Goal: Task Accomplishment & Management: Manage account settings

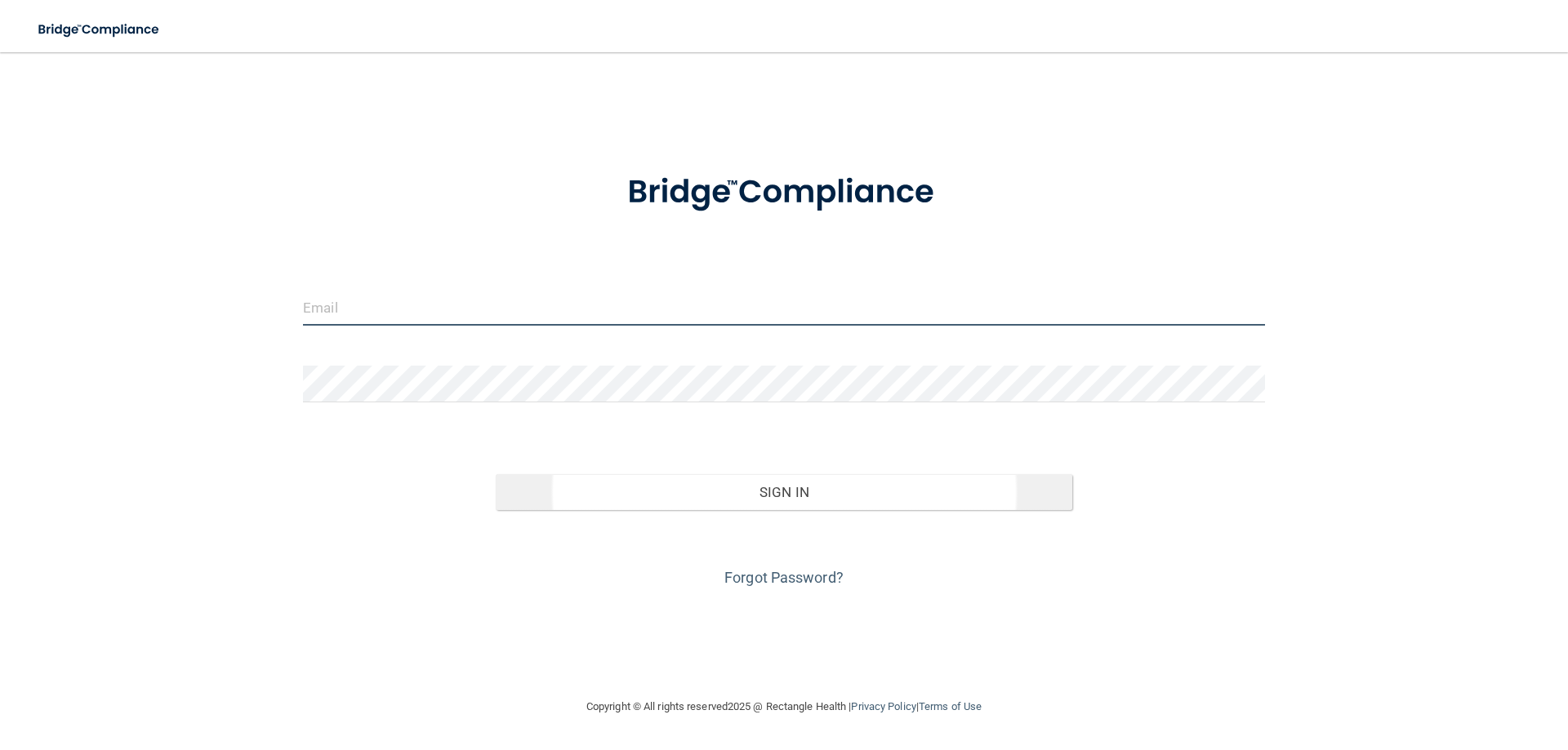
type input "[EMAIL_ADDRESS][DOMAIN_NAME]"
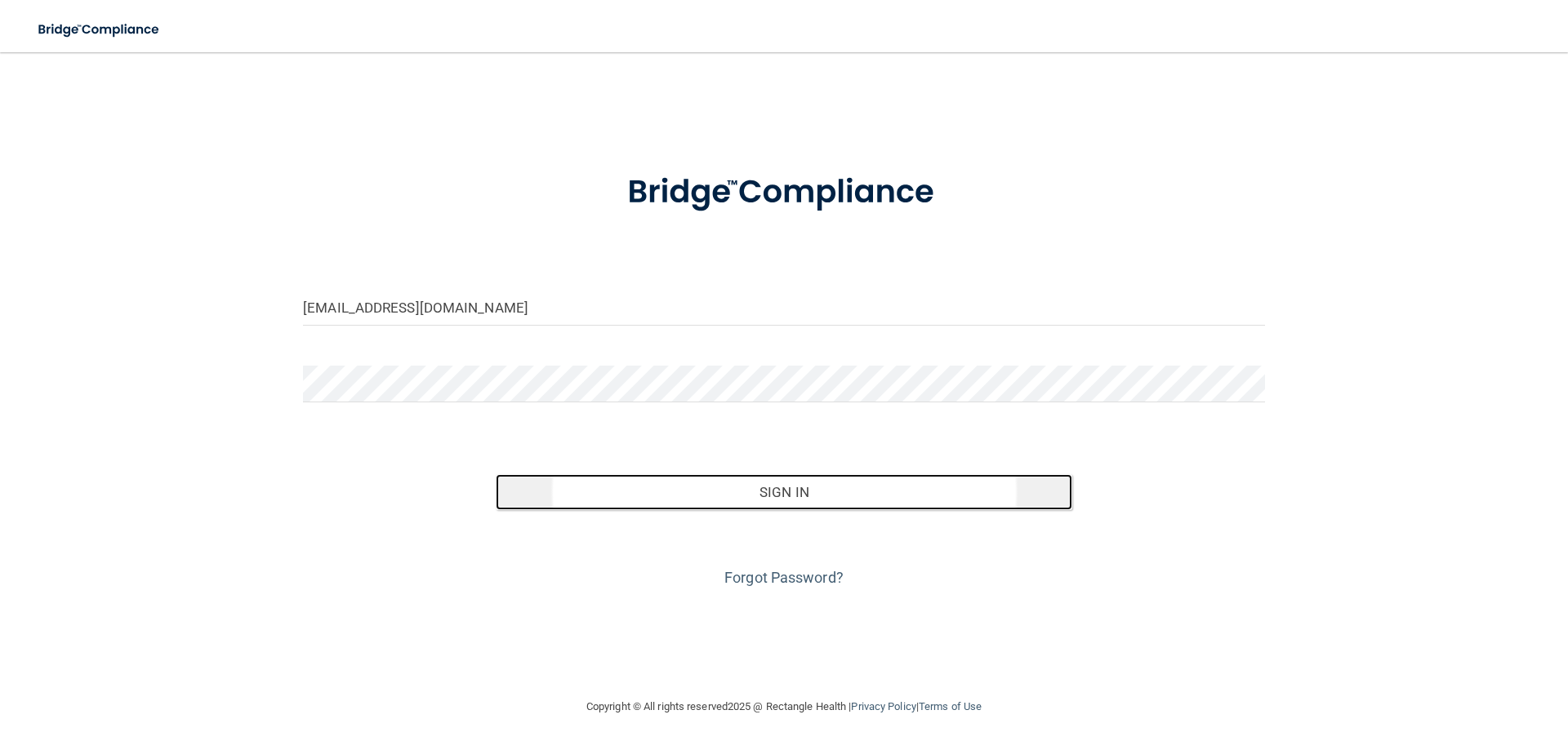
click at [792, 494] on button "Sign In" at bounding box center [784, 492] width 577 height 36
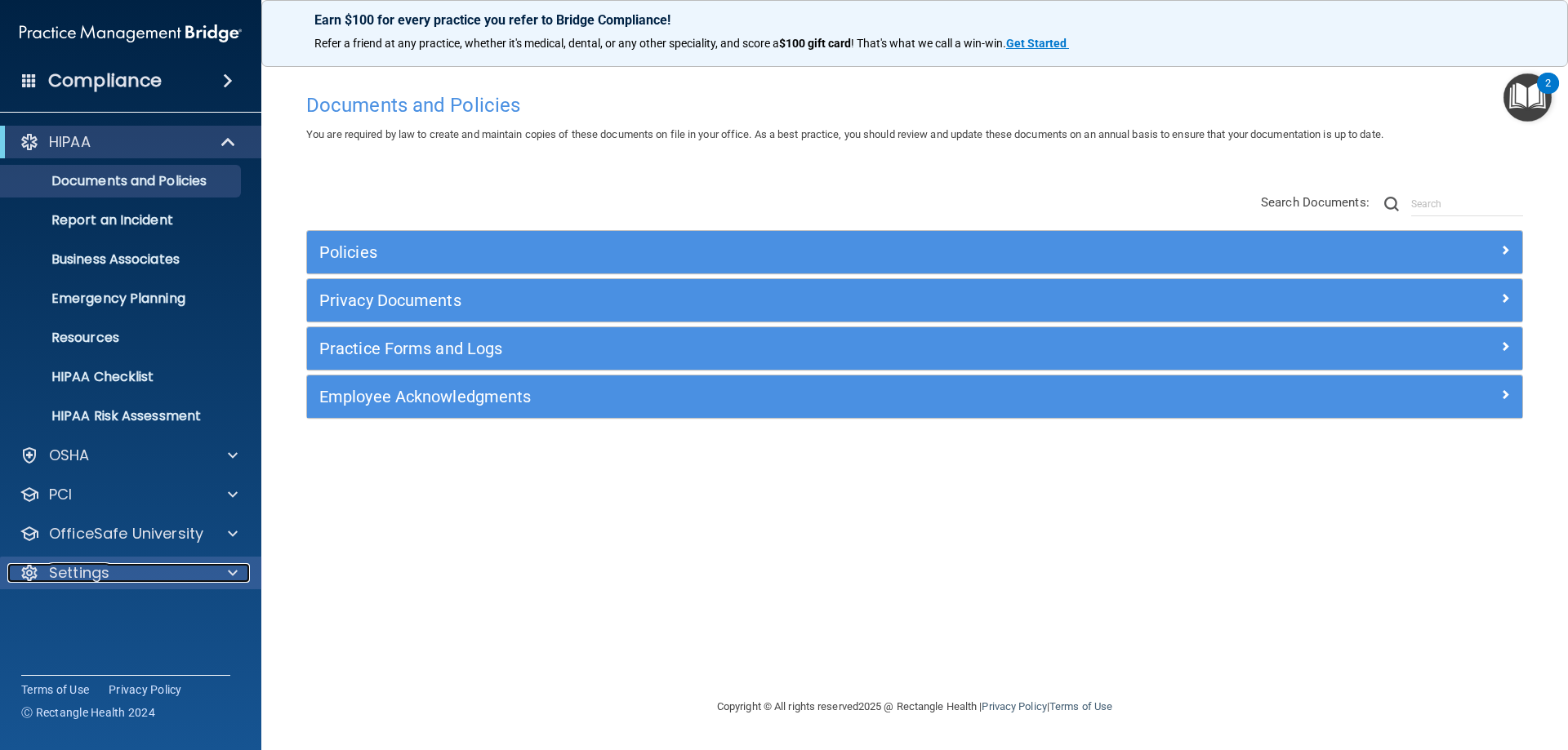
click at [96, 569] on p "Settings" at bounding box center [78, 572] width 60 height 19
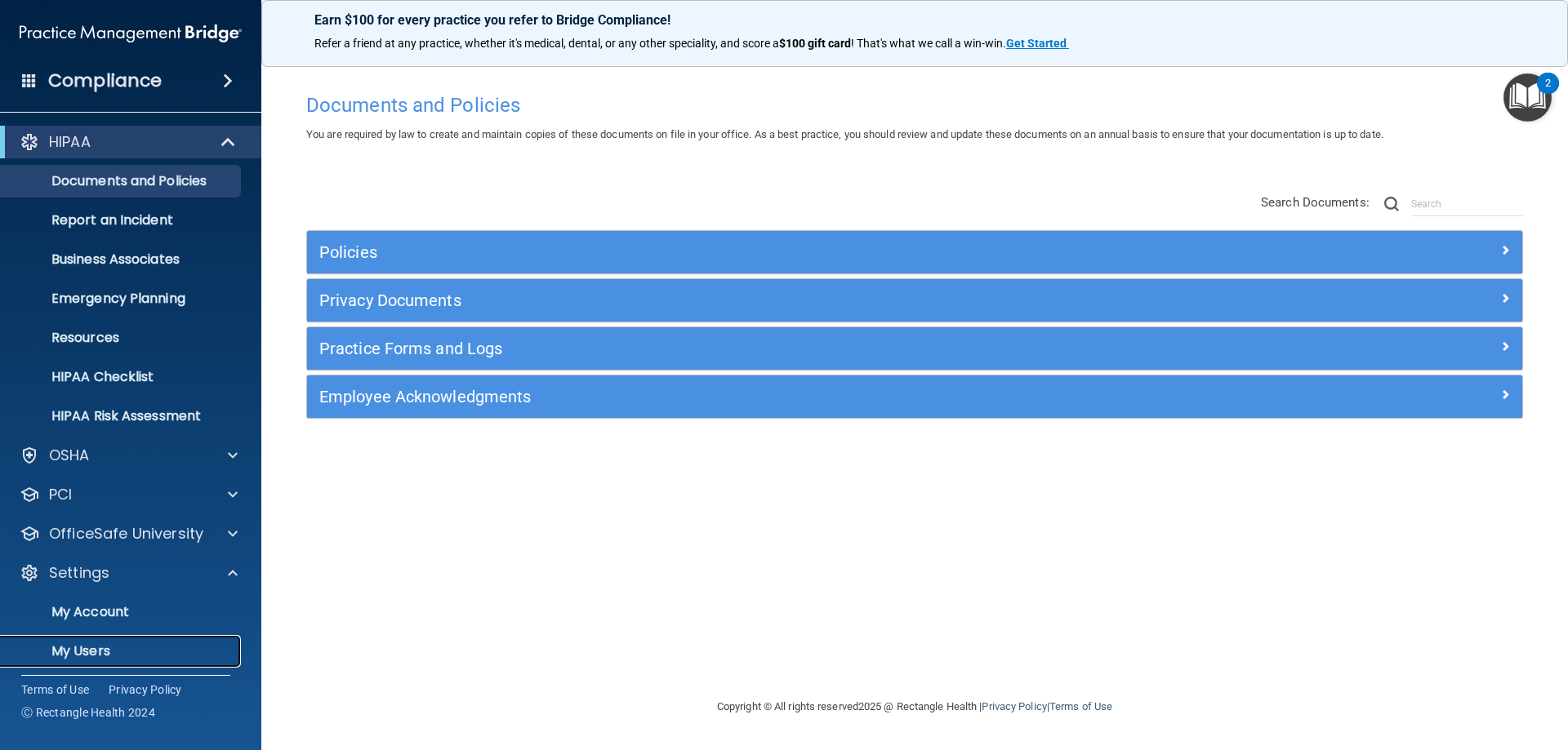
click at [85, 644] on p "My Users" at bounding box center [123, 651] width 223 height 17
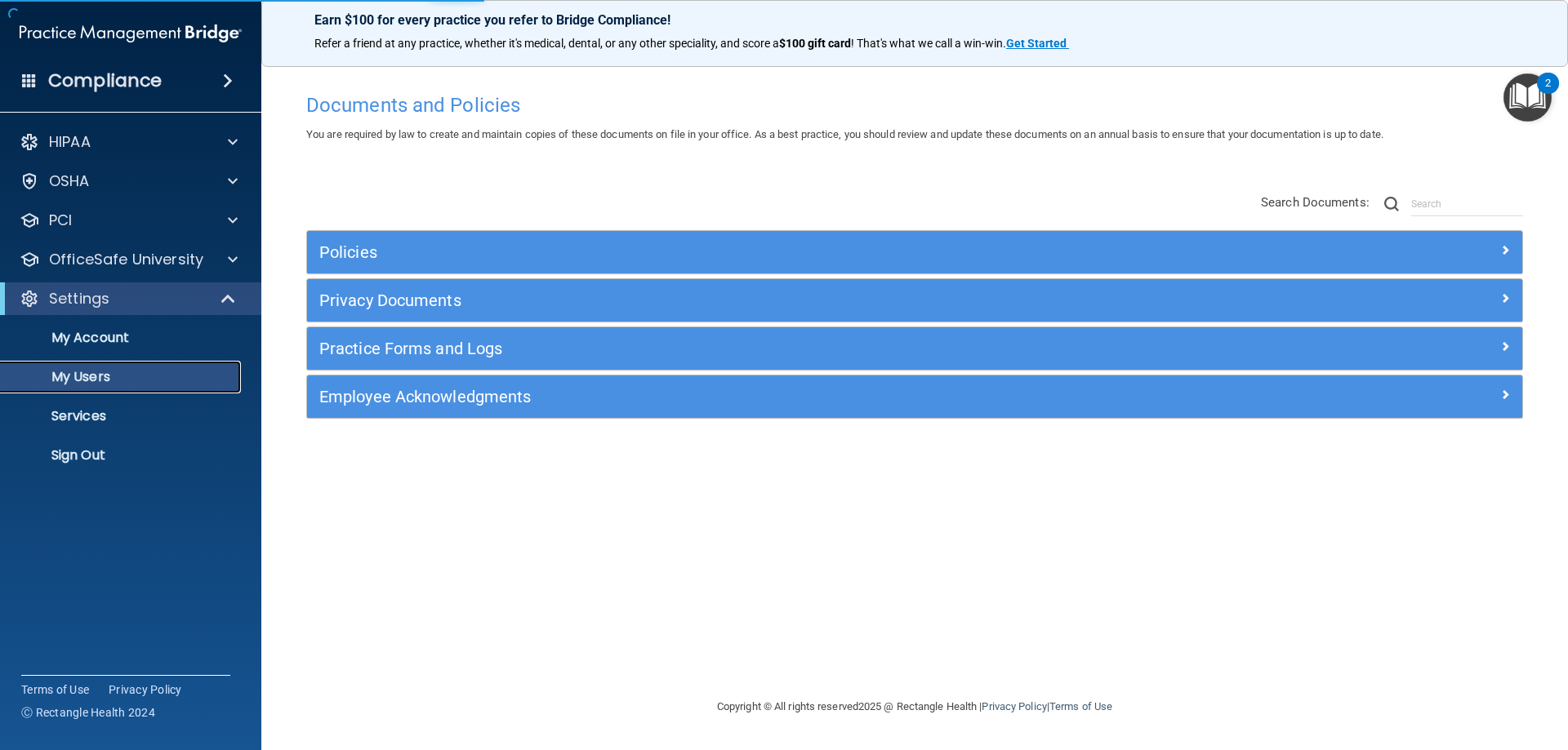
select select "20"
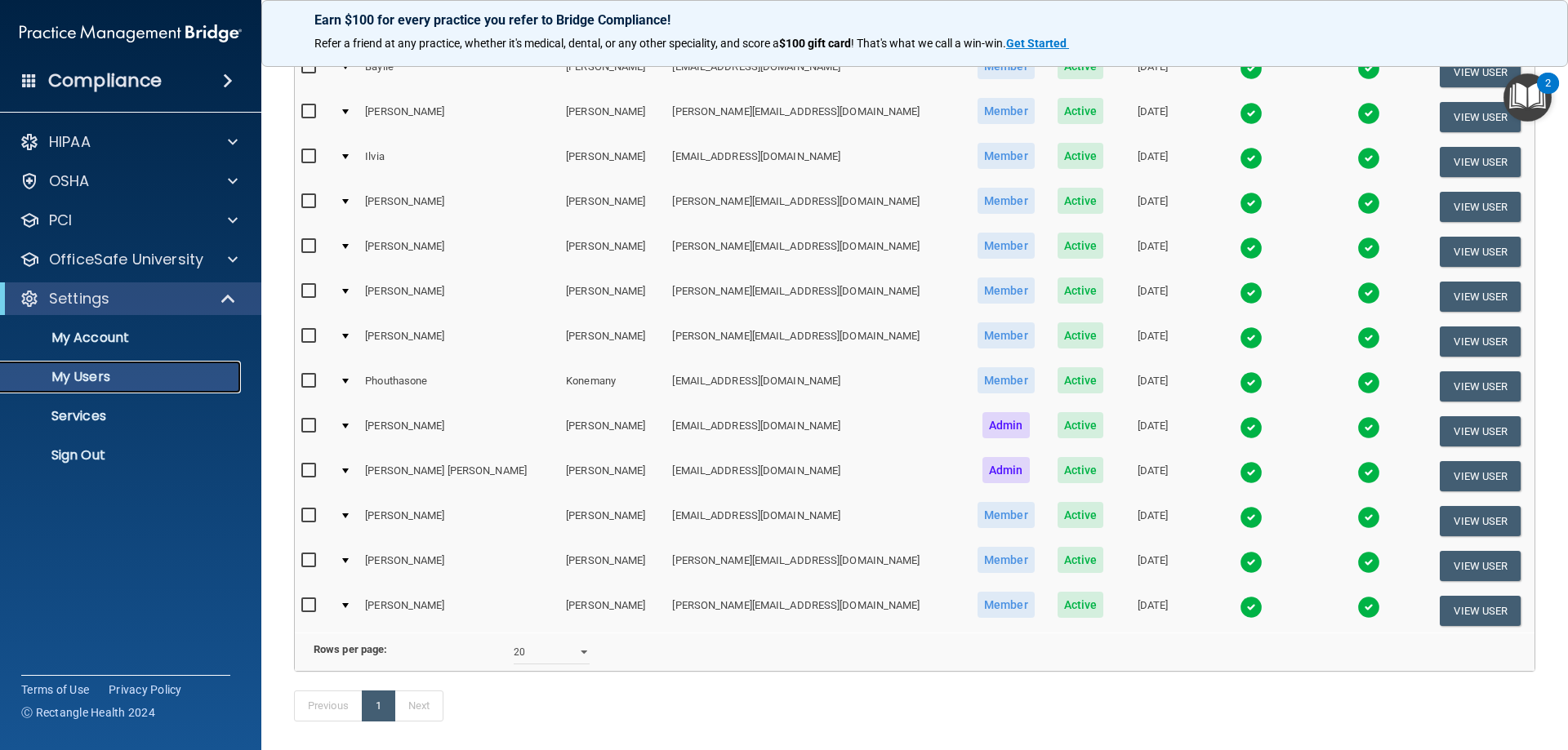
scroll to position [81, 0]
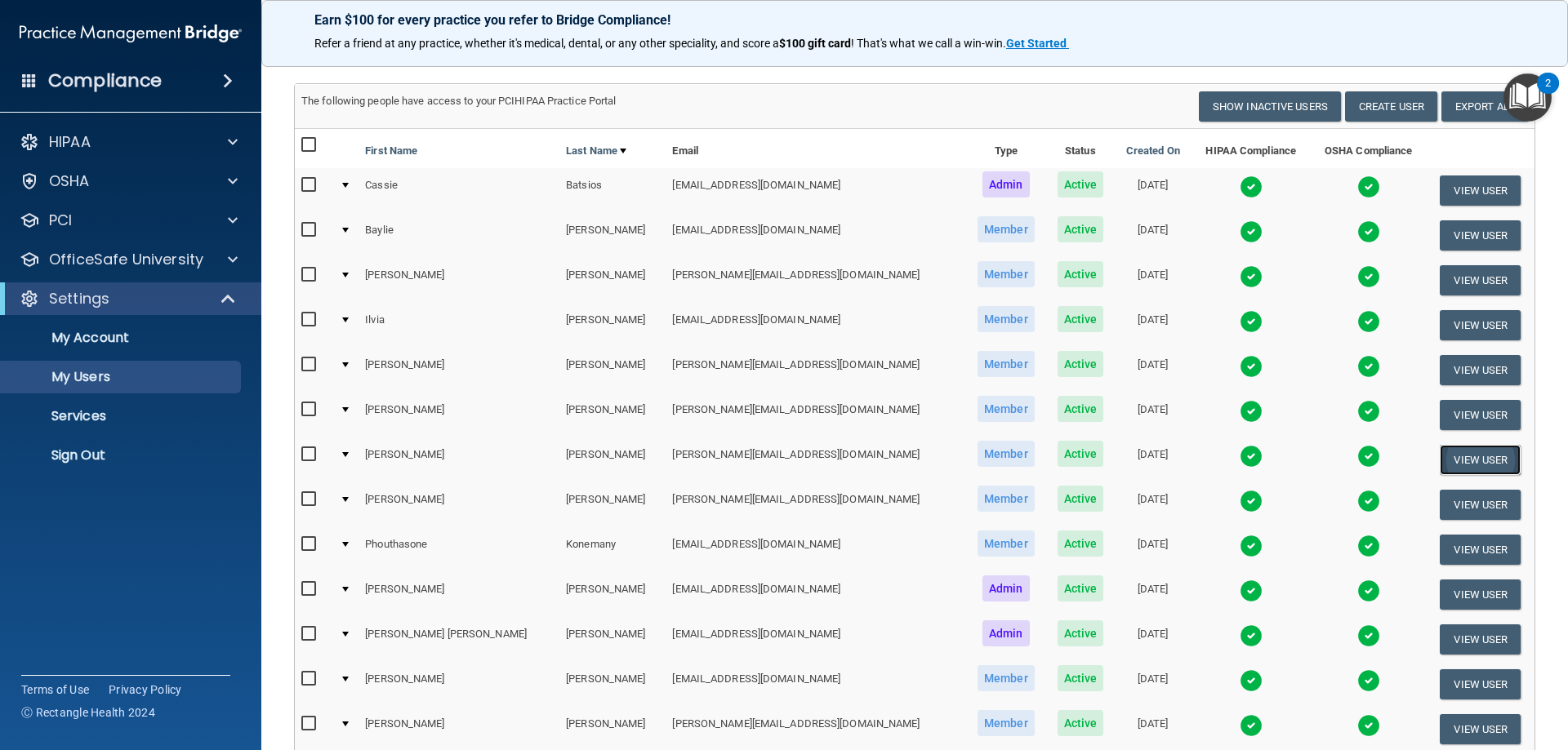
click at [1474, 455] on button "View User" at bounding box center [1480, 459] width 81 height 30
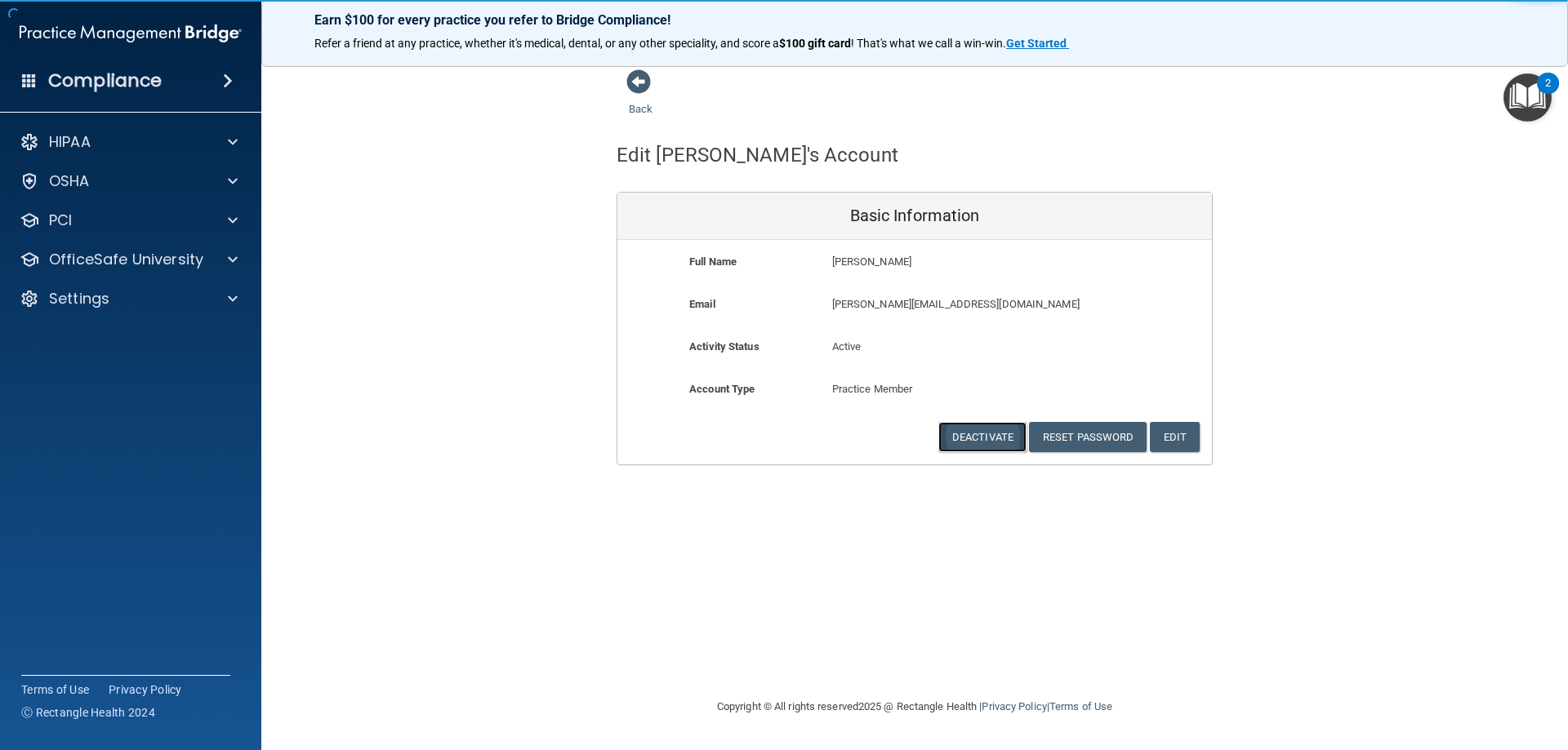
click at [991, 434] on button "Deactivate" at bounding box center [983, 436] width 89 height 30
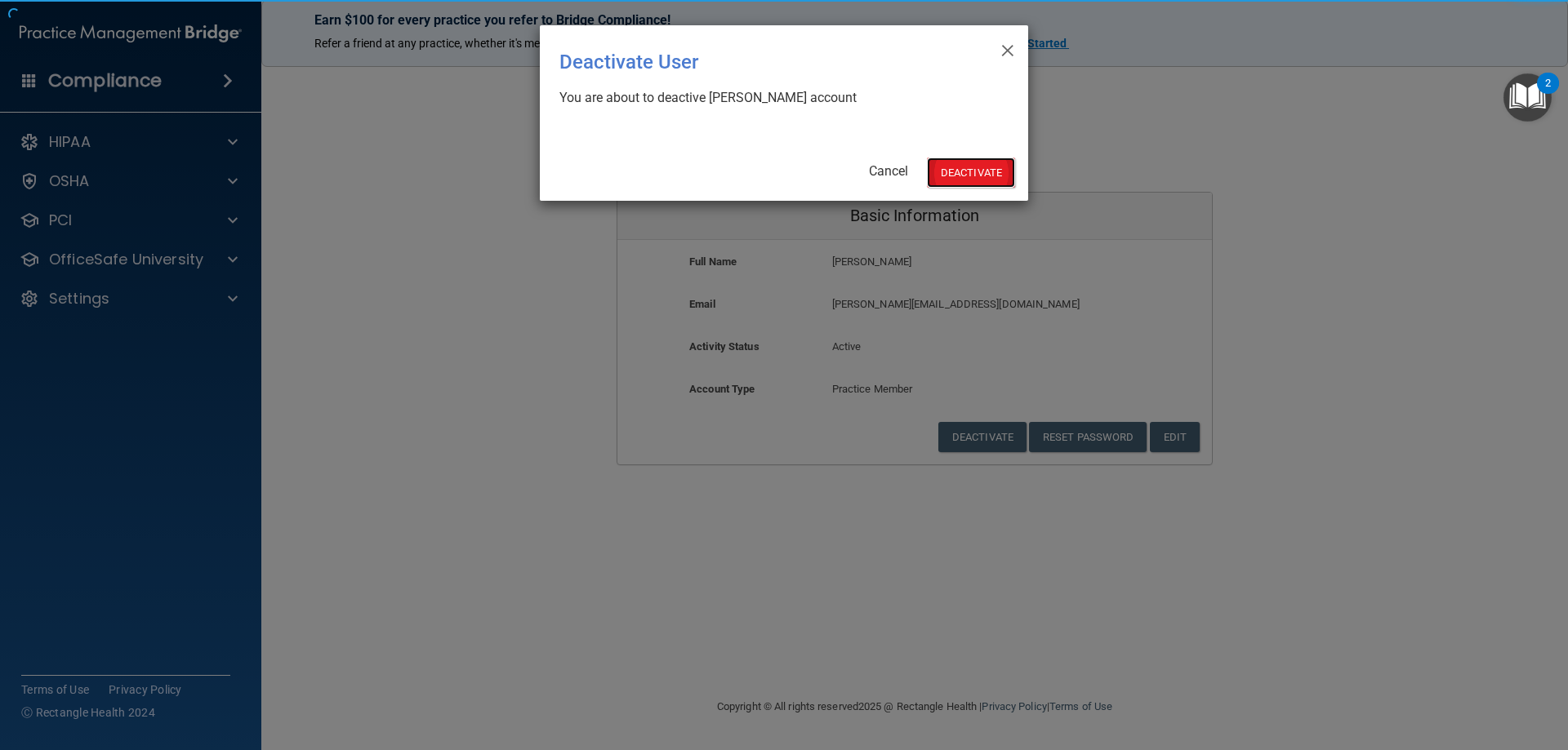
click at [959, 165] on button "Deactivate" at bounding box center [971, 173] width 89 height 30
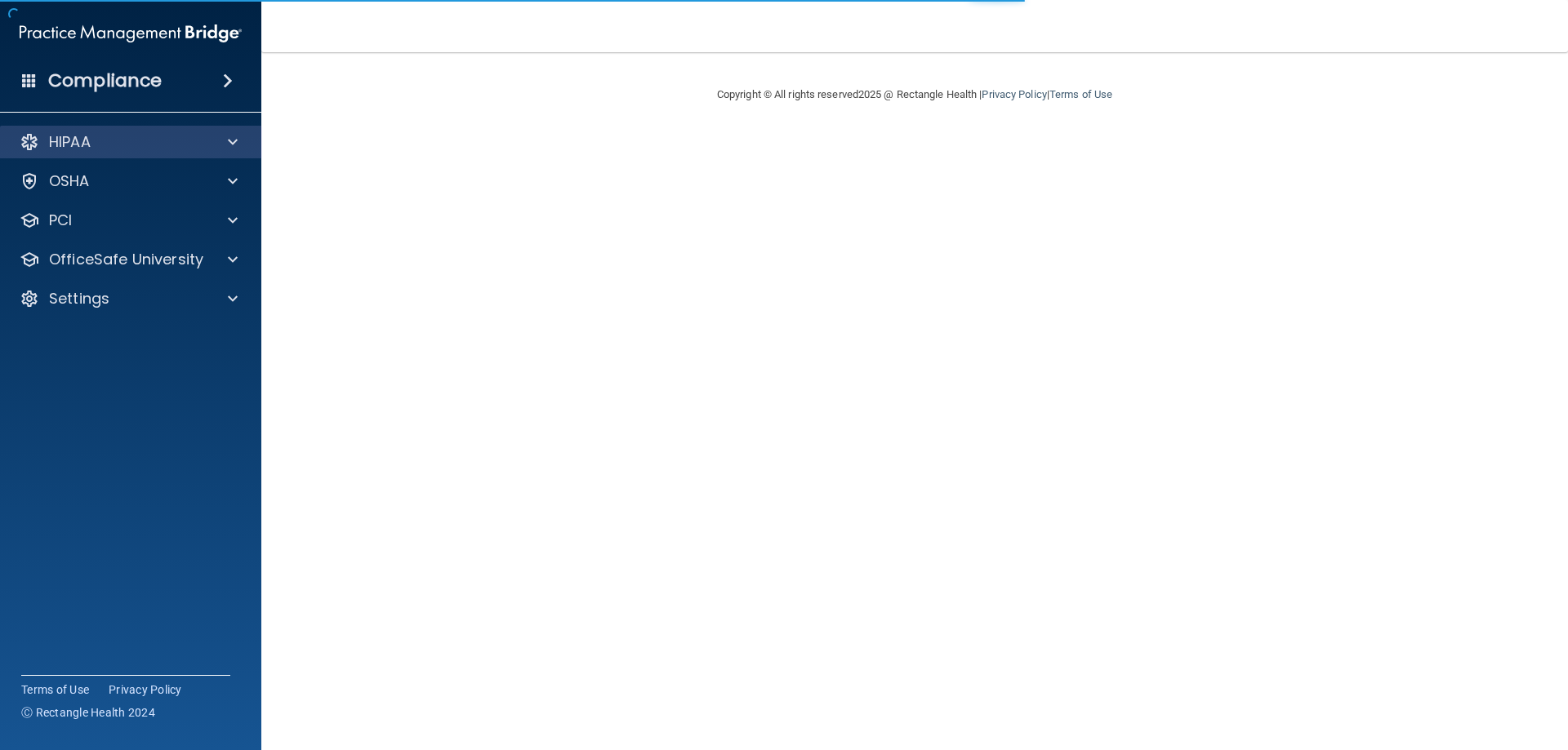
click at [126, 131] on div "HIPAA" at bounding box center [131, 141] width 262 height 32
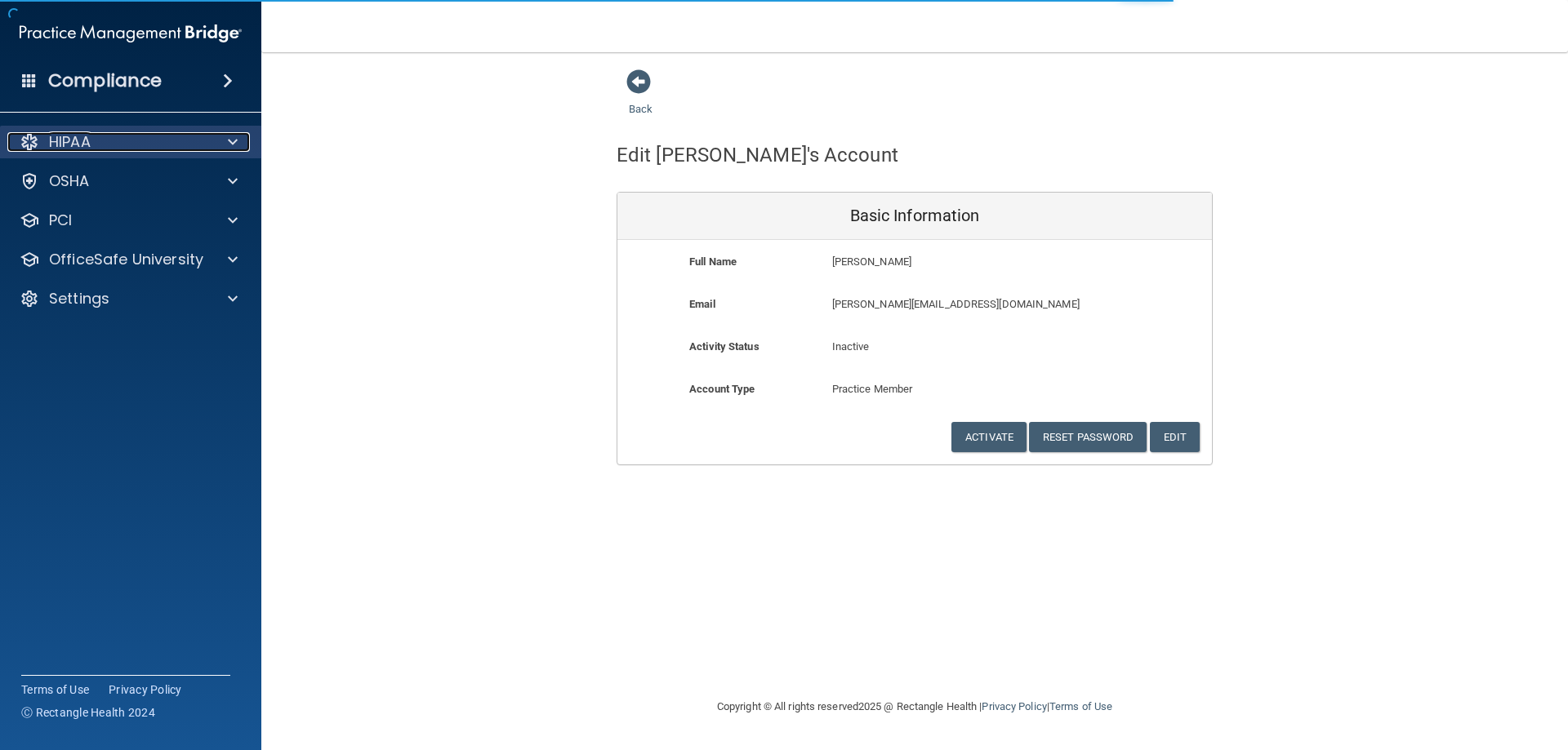
click at [226, 144] on div at bounding box center [230, 141] width 41 height 19
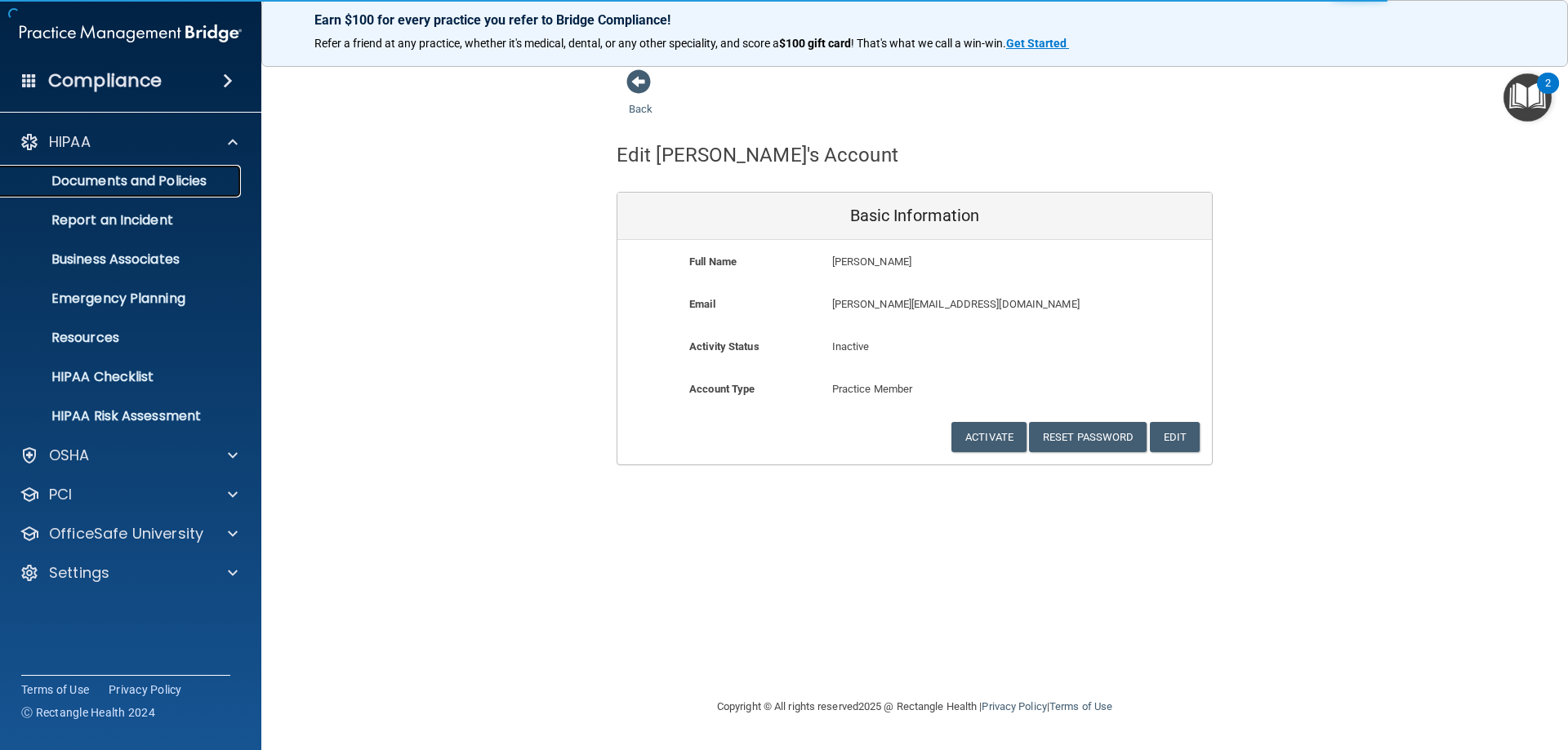
click at [143, 181] on p "Documents and Policies" at bounding box center [123, 182] width 223 height 17
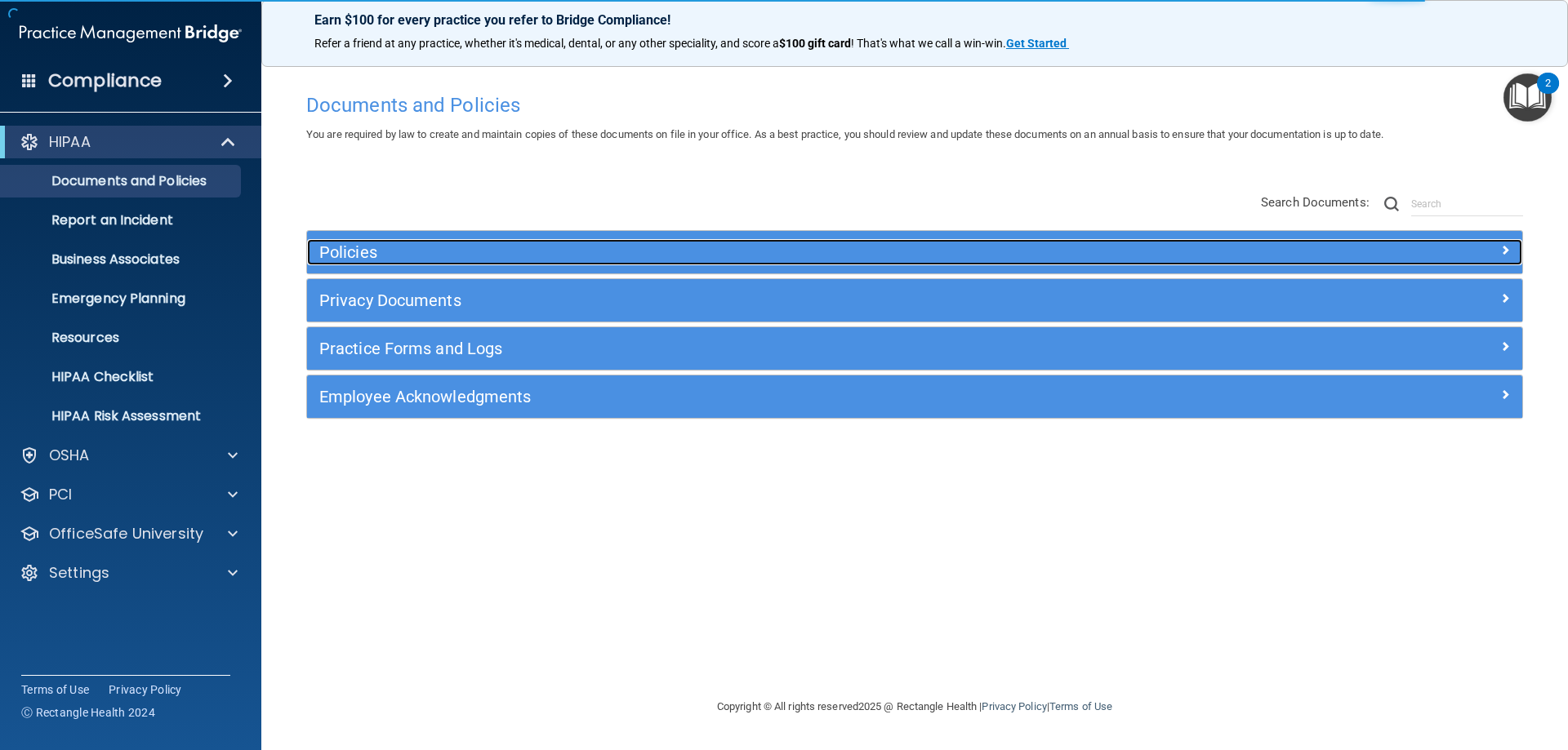
click at [378, 245] on h5 "Policies" at bounding box center [762, 252] width 887 height 18
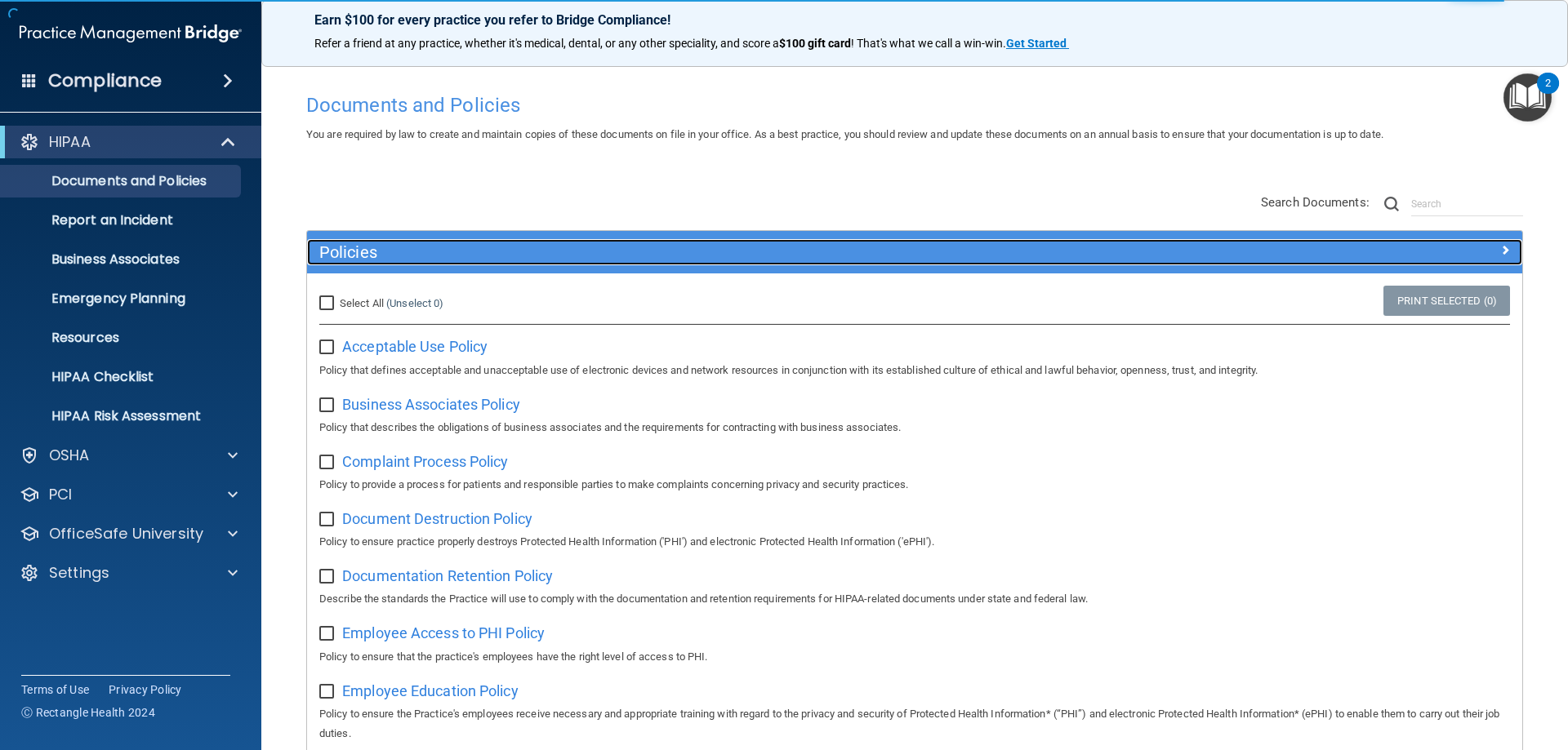
click at [378, 245] on h5 "Policies" at bounding box center [762, 252] width 887 height 18
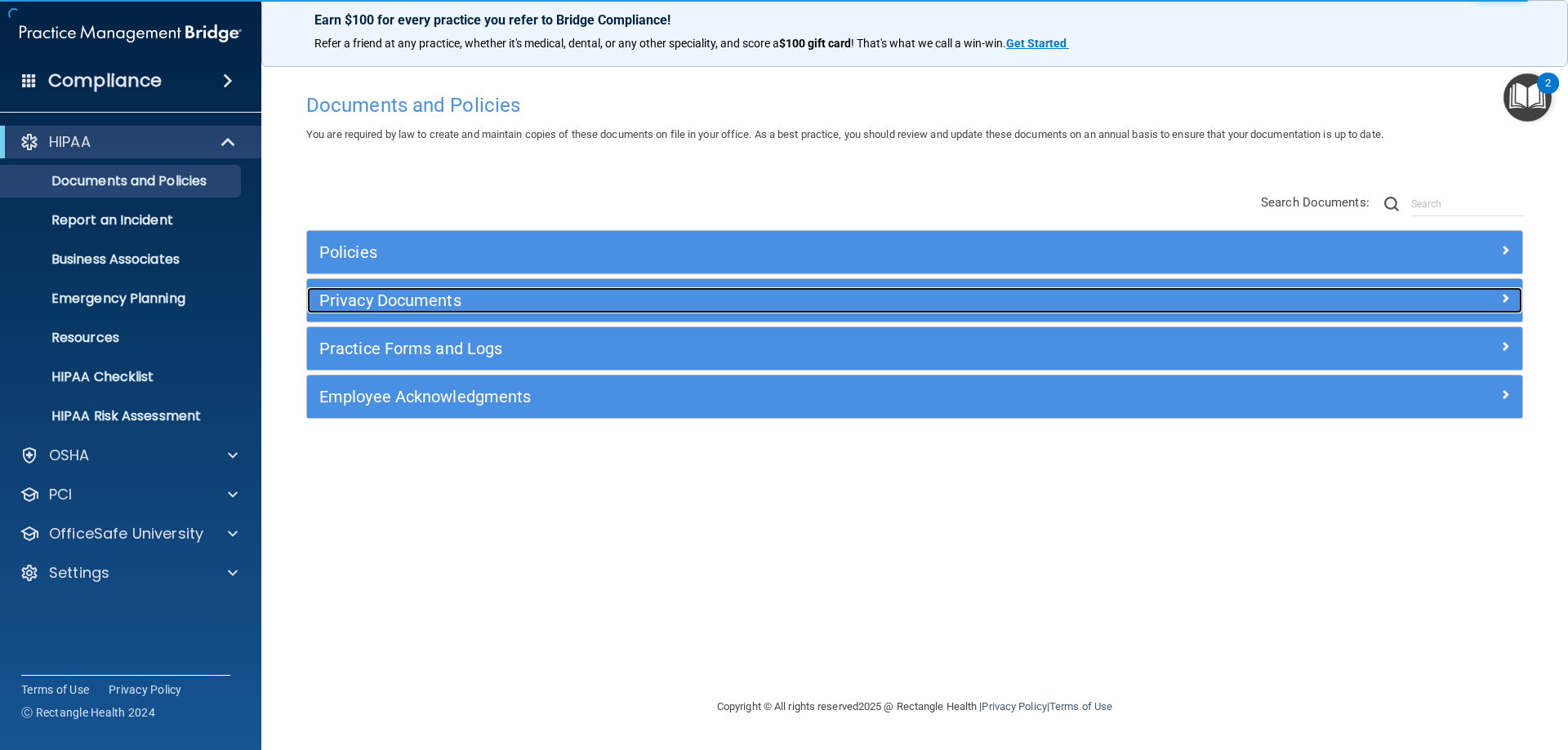
click at [404, 292] on h5 "Privacy Documents" at bounding box center [762, 300] width 887 height 18
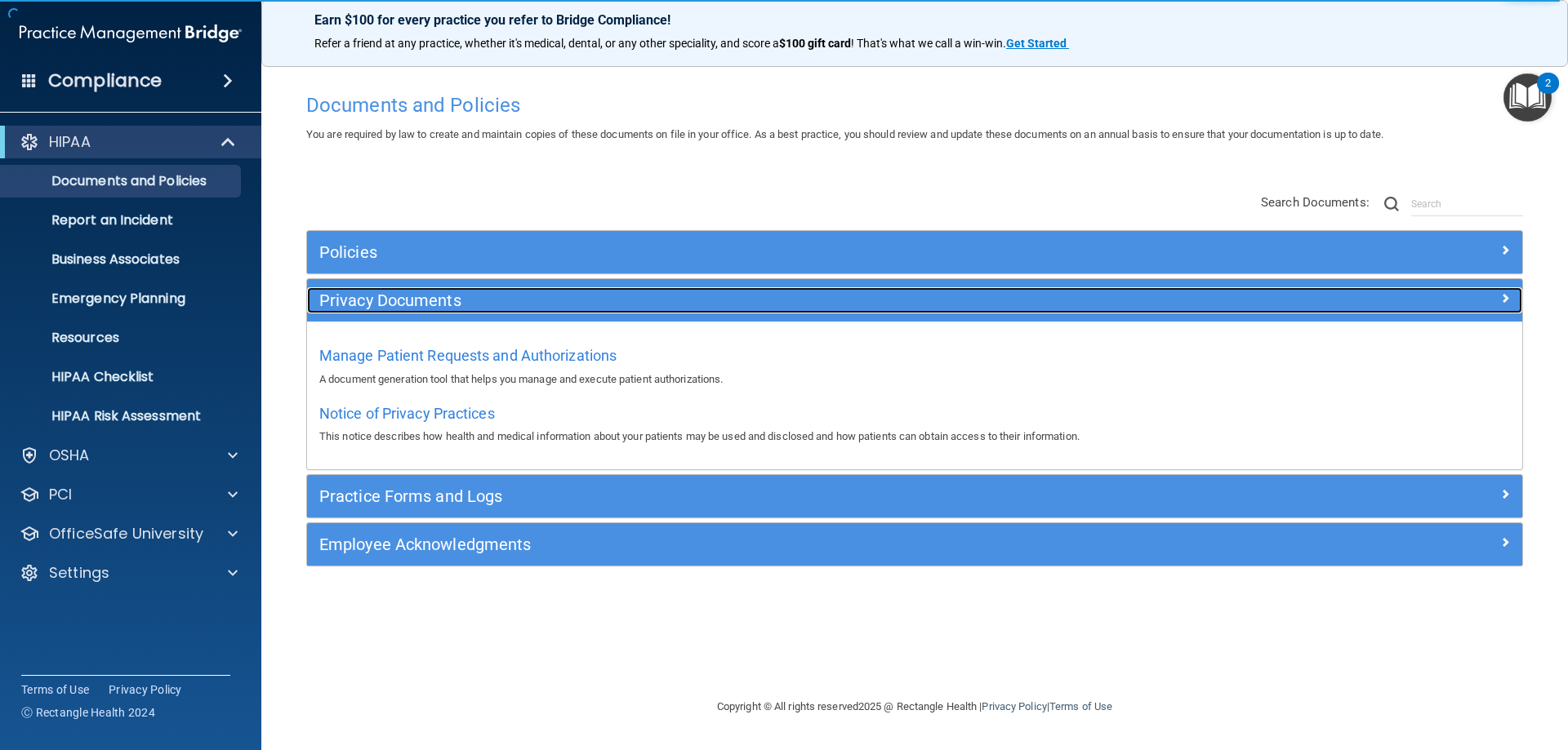
click at [401, 306] on h5 "Privacy Documents" at bounding box center [762, 300] width 887 height 18
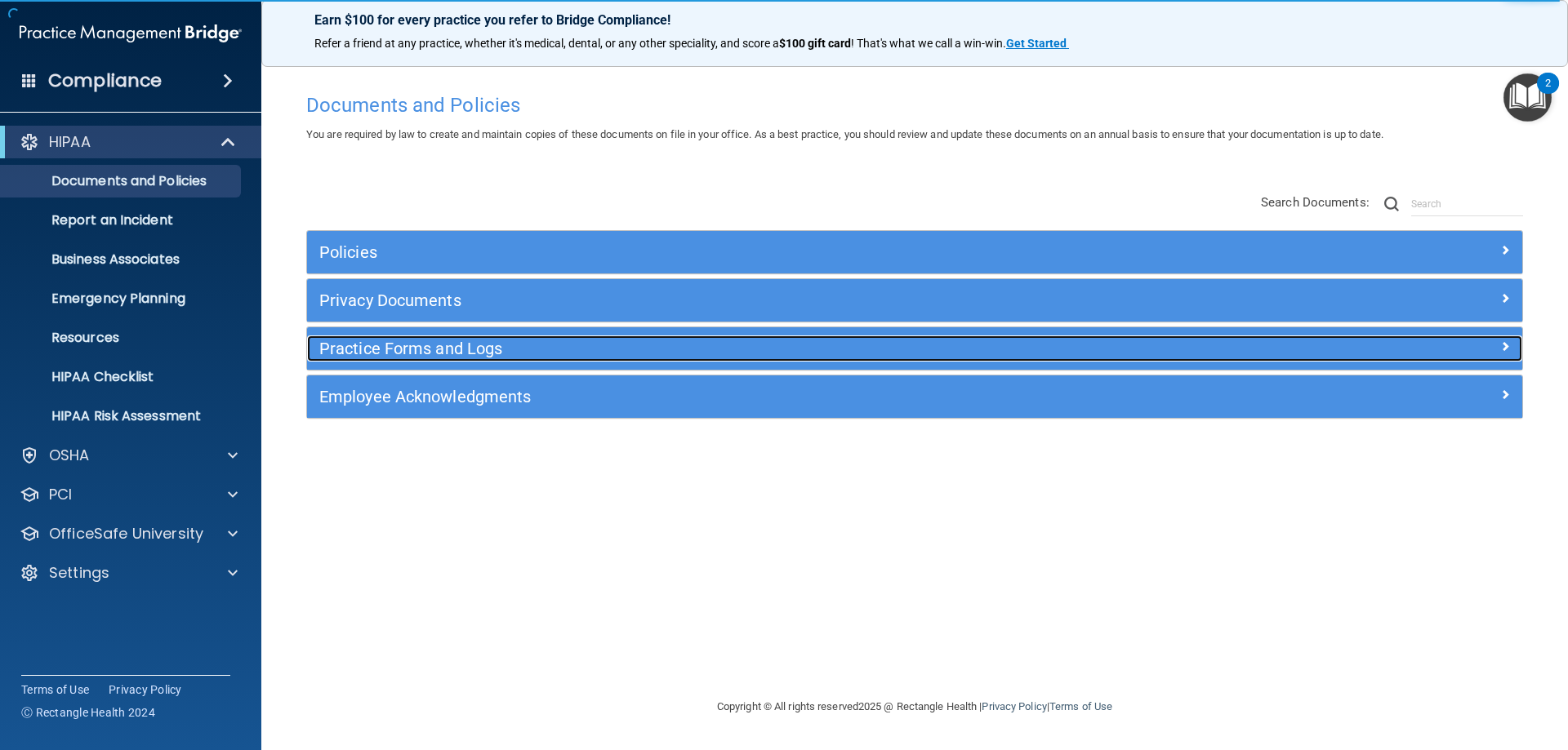
click at [404, 347] on h5 "Practice Forms and Logs" at bounding box center [762, 348] width 887 height 18
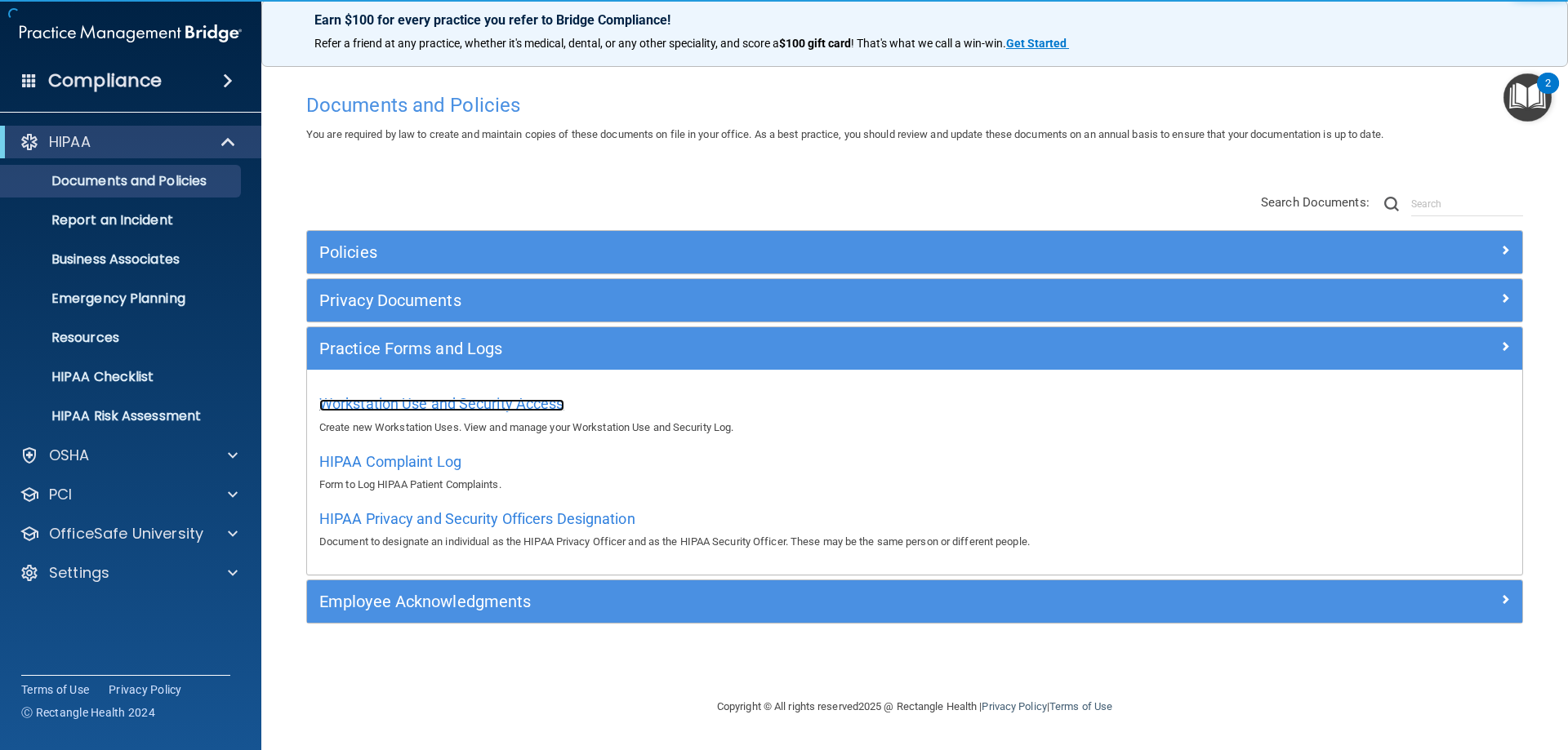
click at [393, 405] on span "Workstation Use and Security Access" at bounding box center [441, 403] width 245 height 18
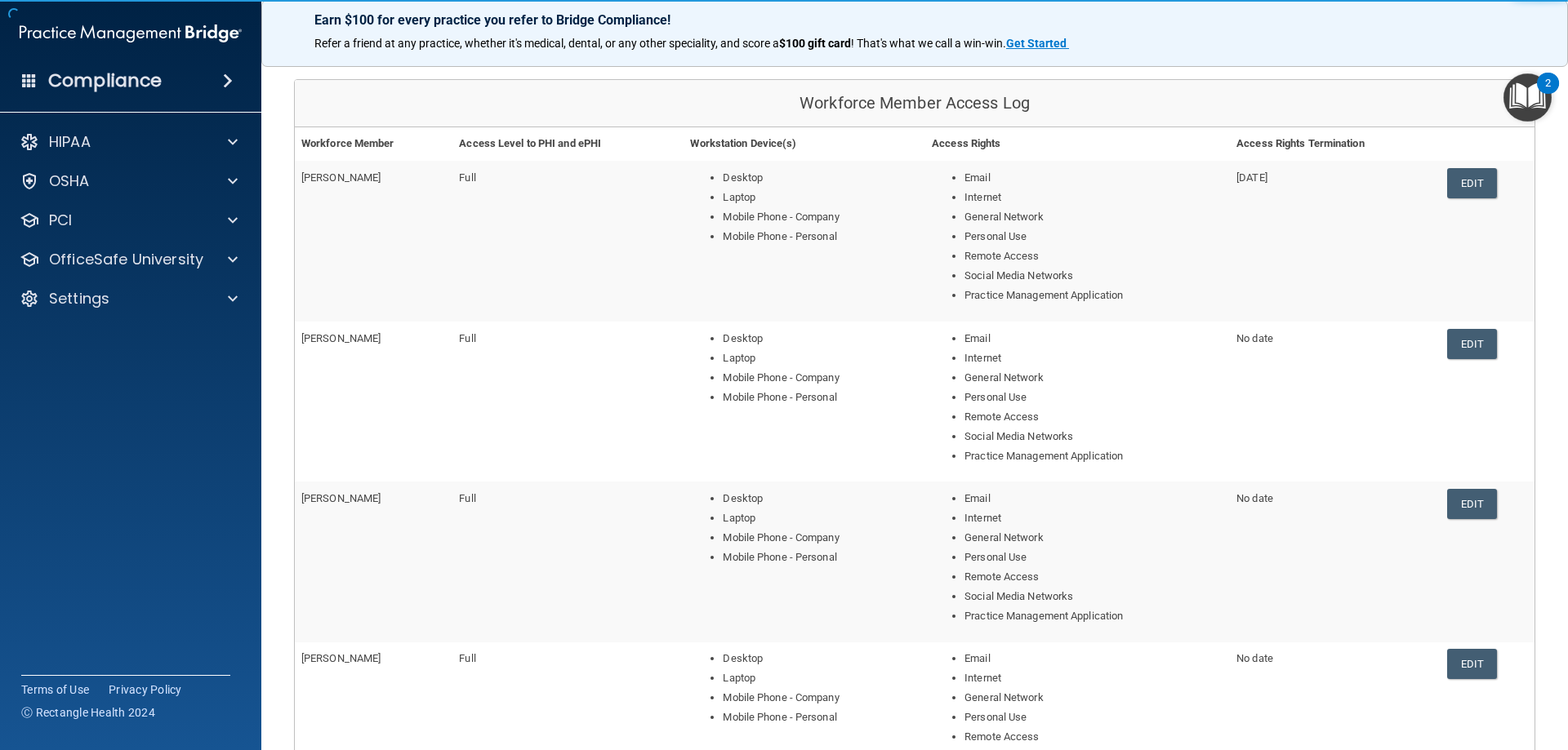
scroll to position [163, 0]
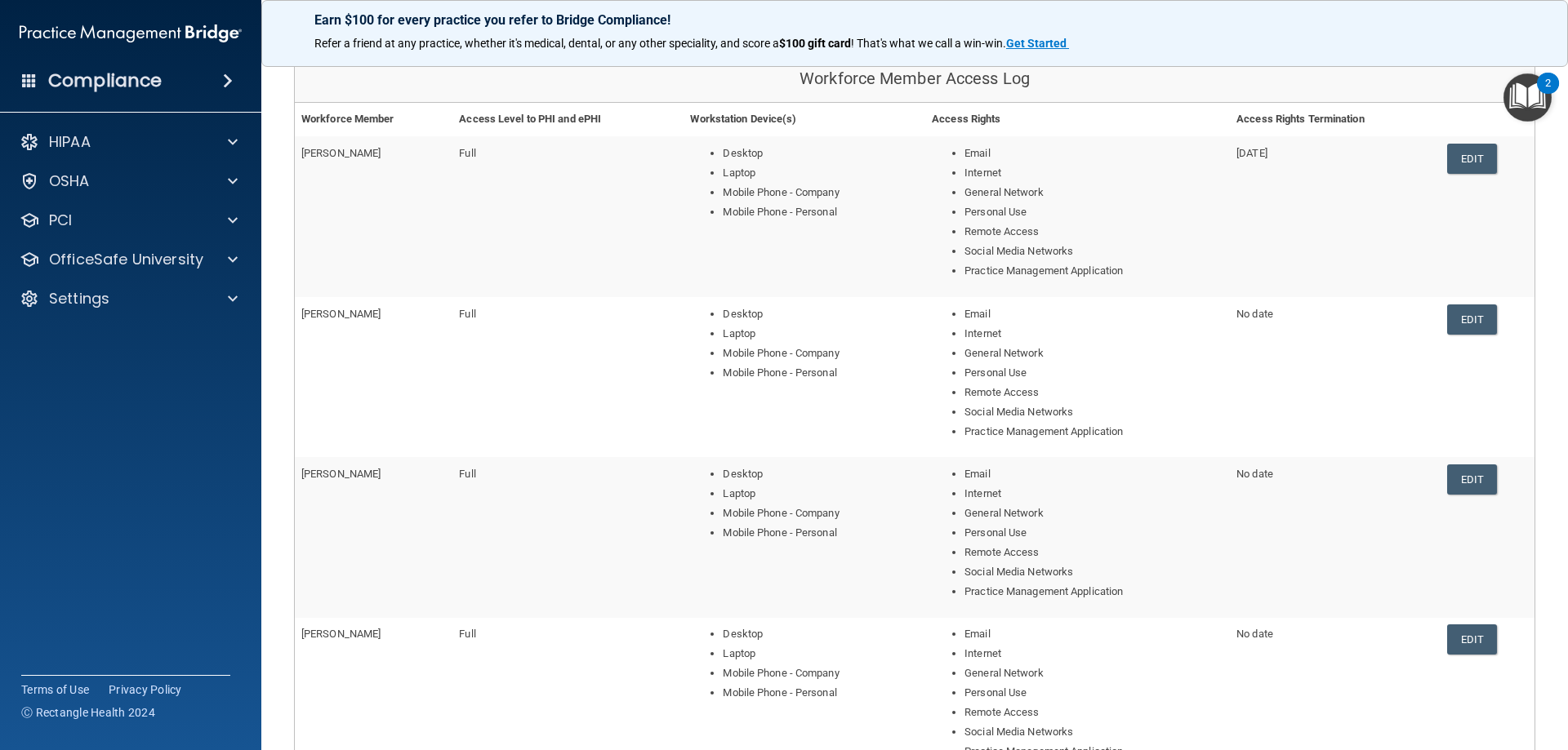
click at [1427, 312] on td "No date" at bounding box center [1334, 376] width 209 height 160
click at [1452, 314] on link "Edit" at bounding box center [1472, 319] width 50 height 30
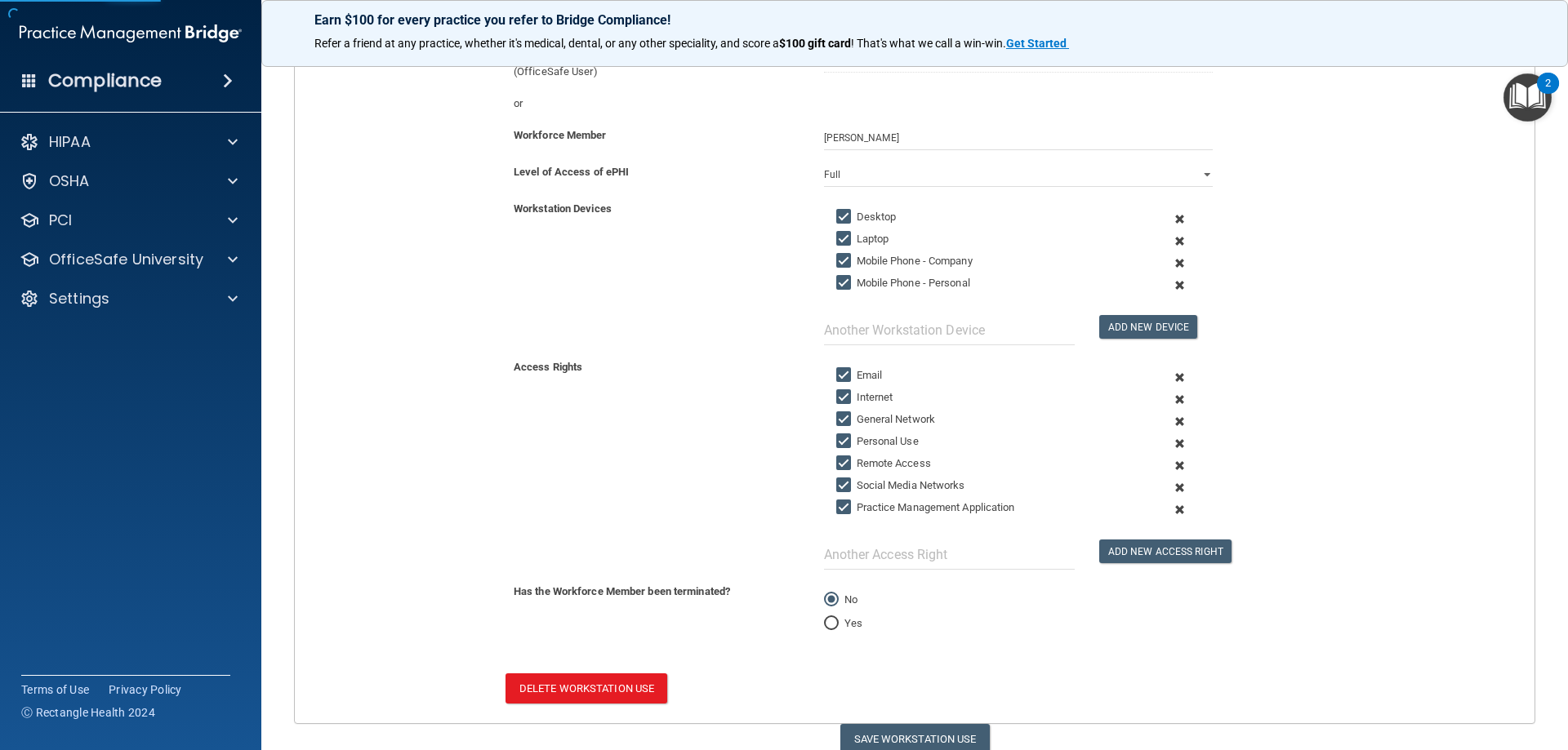
scroll to position [244, 0]
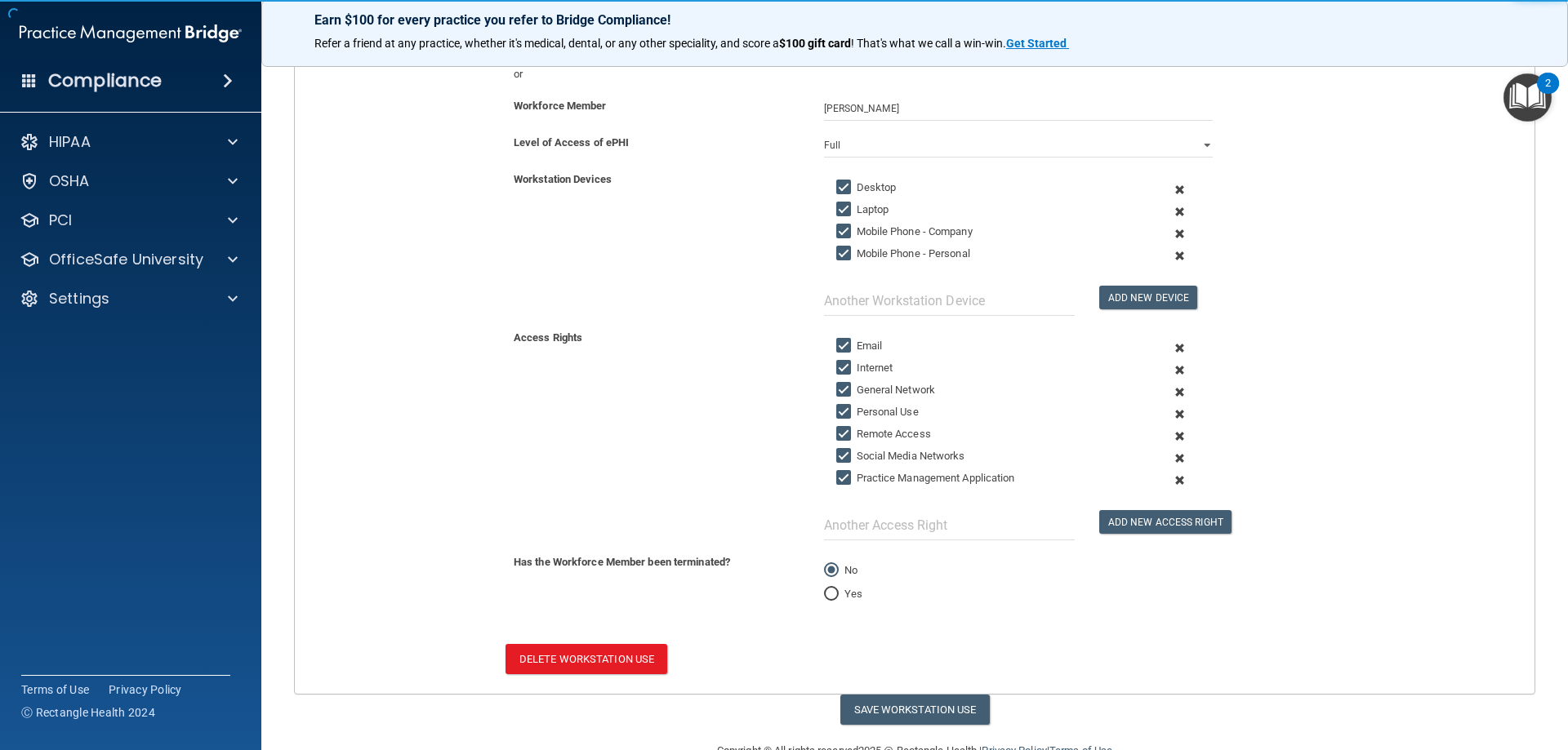
click at [815, 601] on div "No Yes" at bounding box center [1018, 582] width 413 height 60
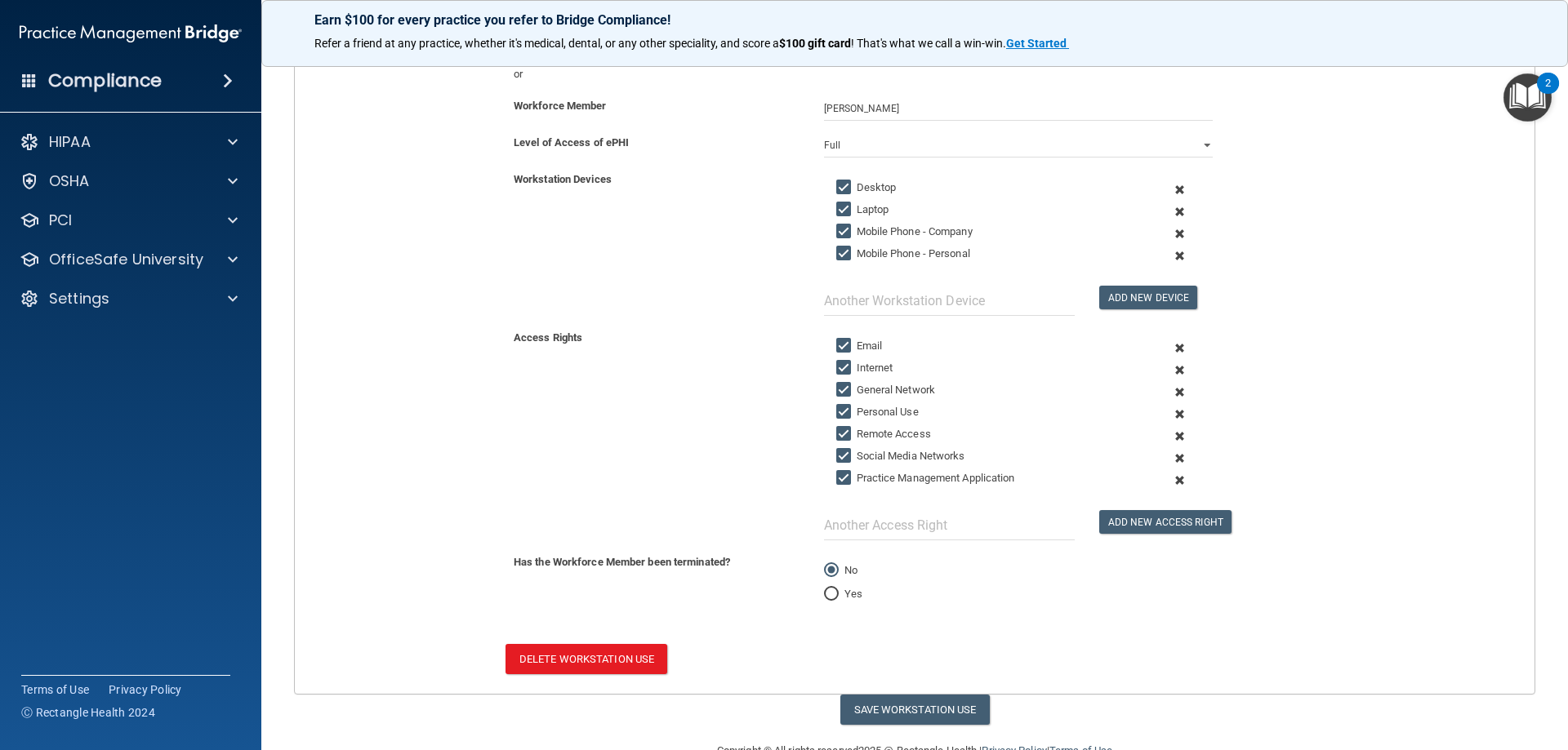
click at [839, 593] on label "Yes" at bounding box center [844, 593] width 39 height 19
click at [839, 593] on input "Yes" at bounding box center [832, 594] width 15 height 12
radio input "true"
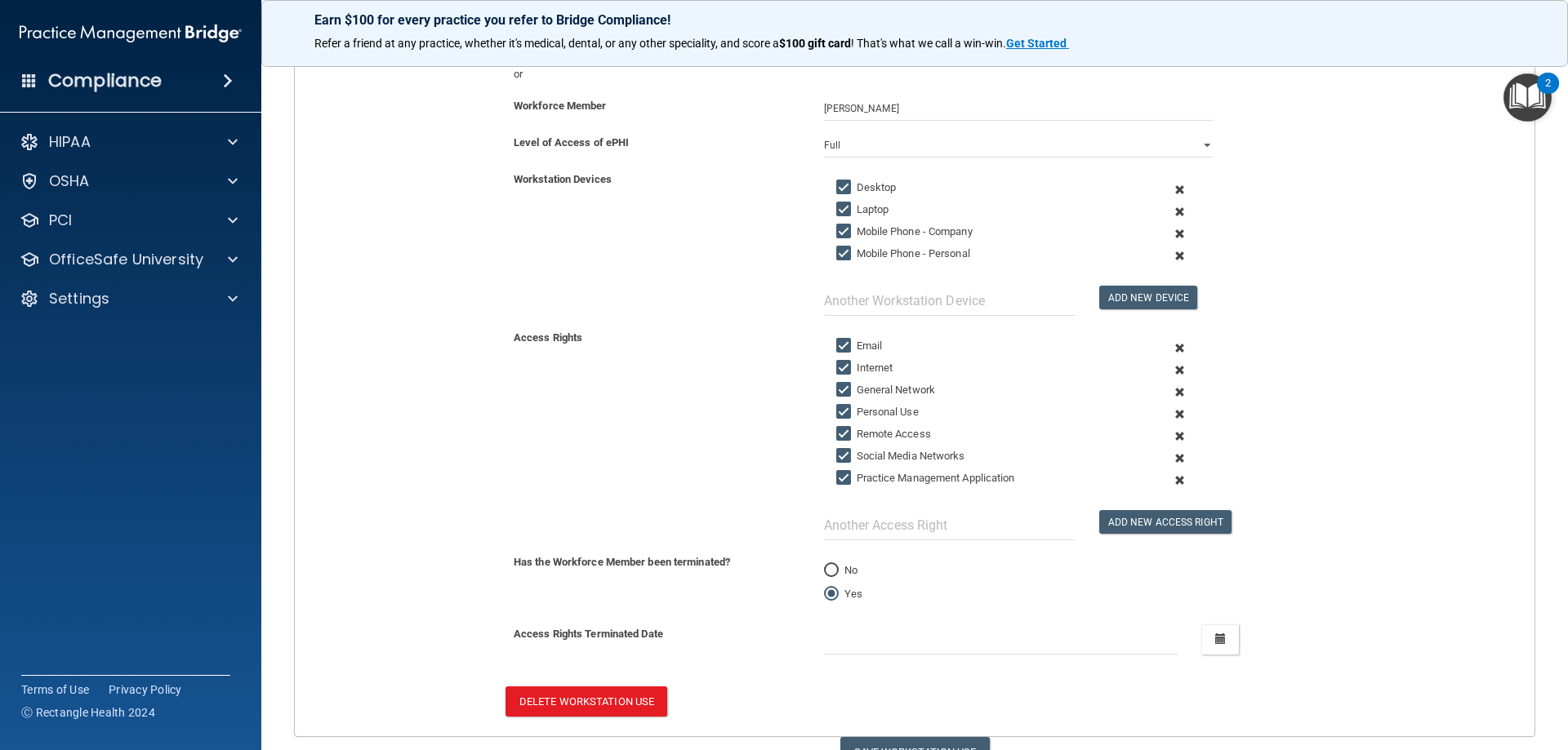
click at [1234, 637] on div "Access Rights Terminated Date [DATE] Mon Tue Wed Thu Fri Sat Sun 01 02 03 04 05…" at bounding box center [914, 639] width 1263 height 30
click at [1222, 637] on button "button" at bounding box center [1219, 639] width 38 height 30
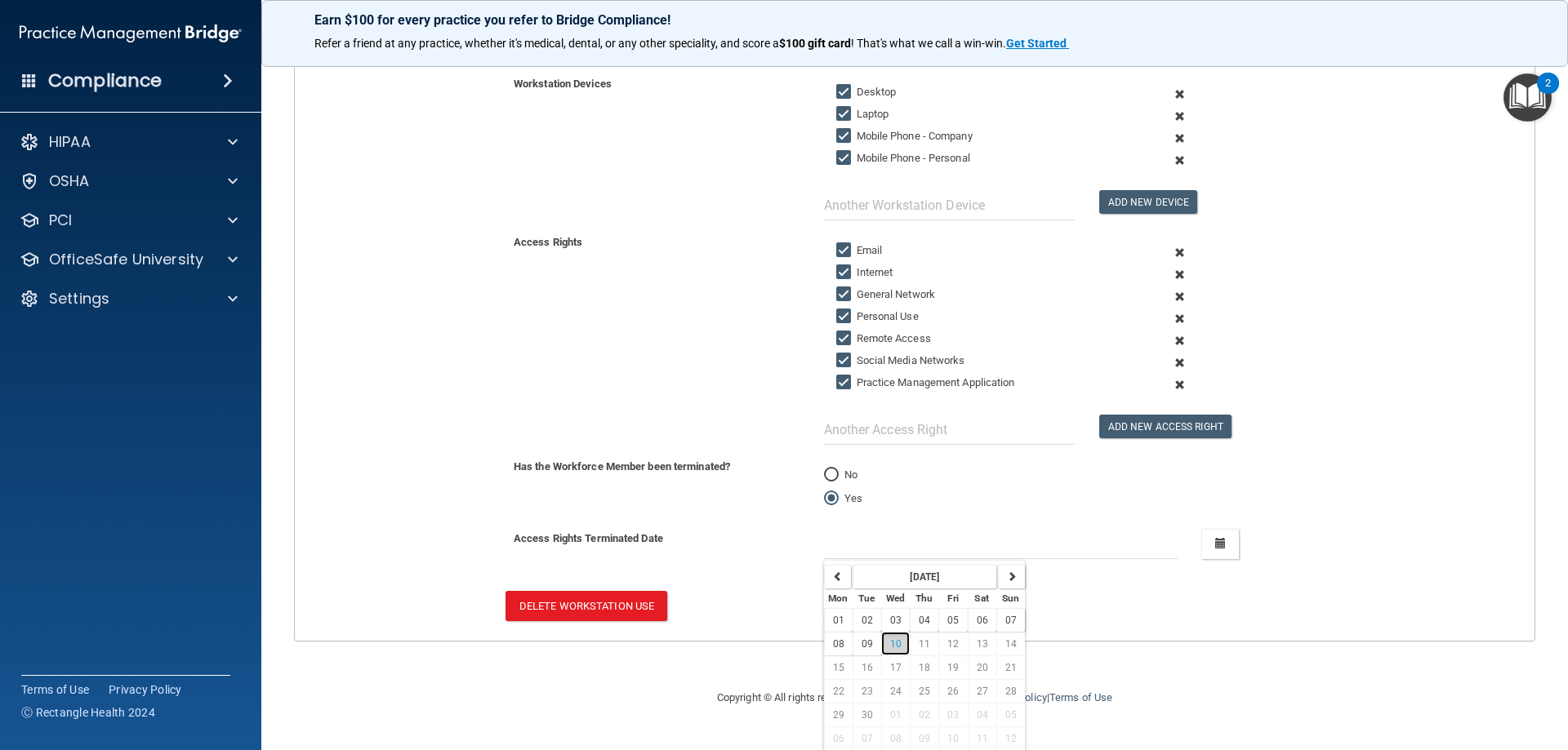
click at [890, 645] on span "10" at bounding box center [895, 644] width 11 height 11
type input "[DATE]"
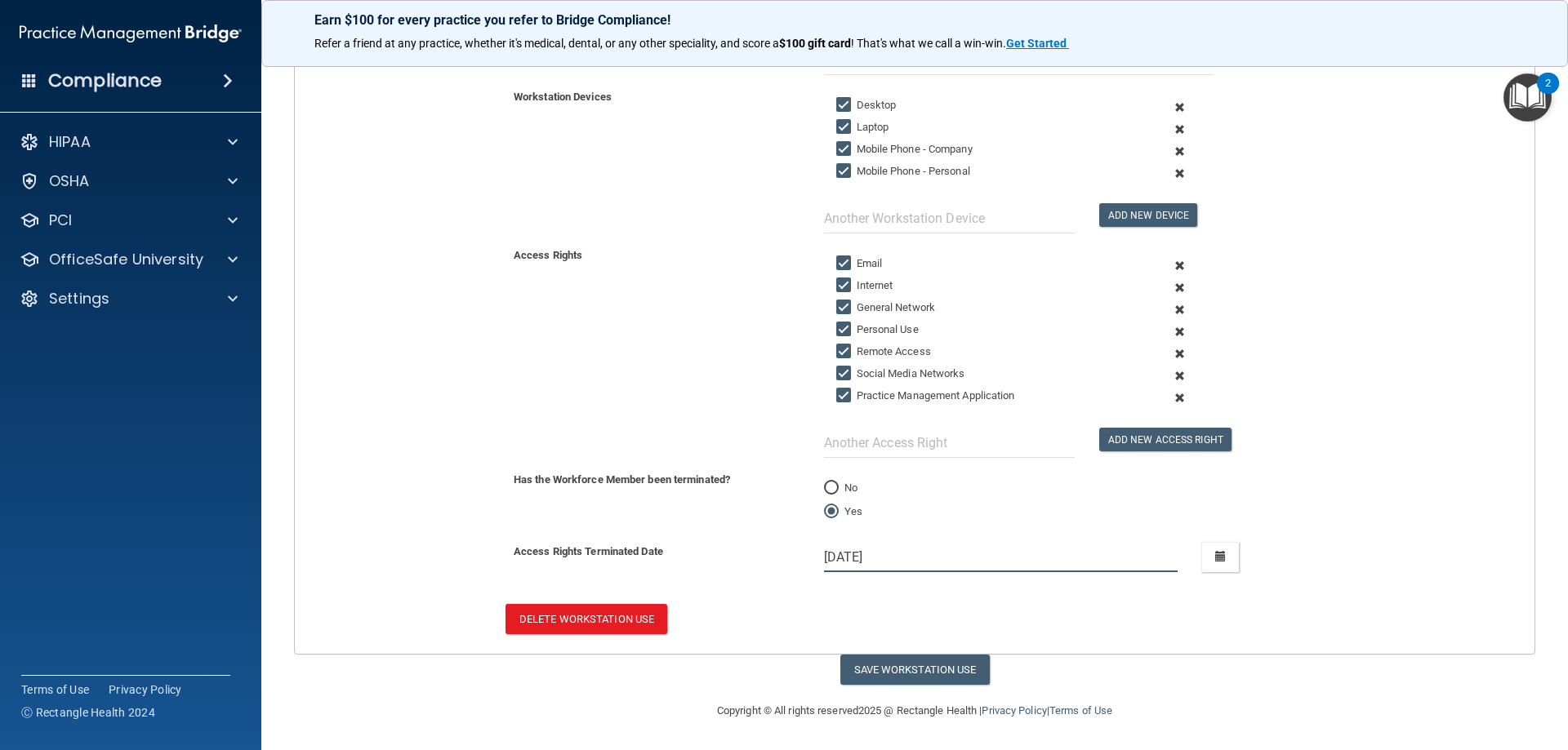
scroll to position [327, 0]
click at [883, 668] on button "Save Workstation Use" at bounding box center [915, 670] width 150 height 30
select select "? string:Full ?"
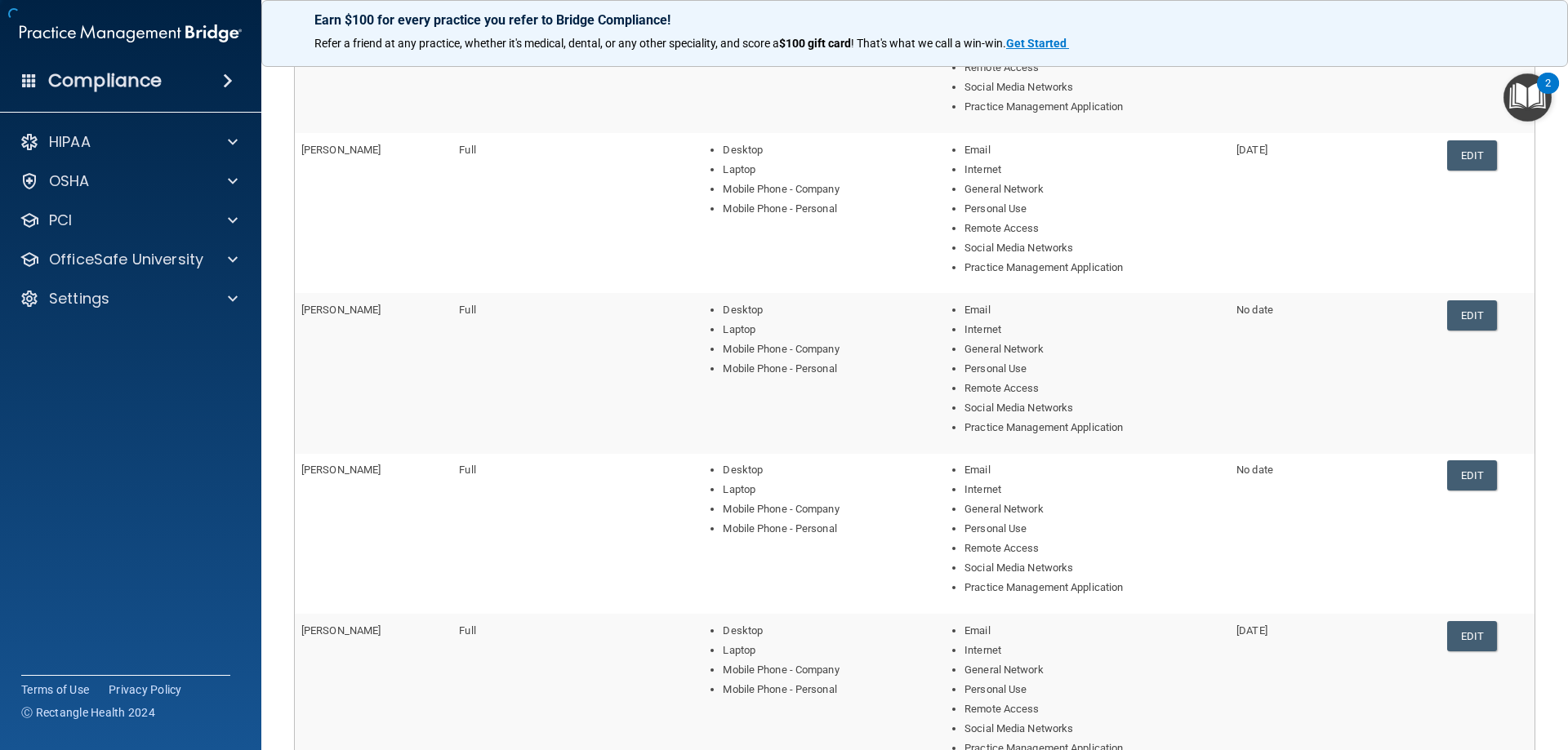
scroll to position [558, 0]
